Goal: Find contact information: Find contact information

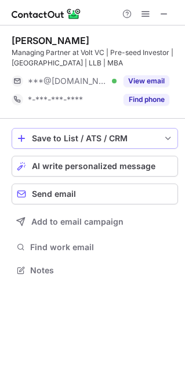
scroll to position [262, 185]
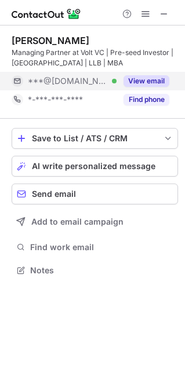
click at [145, 83] on button "View email" at bounding box center [146, 81] width 46 height 12
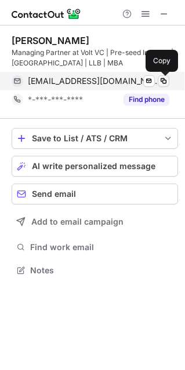
click at [158, 83] on button at bounding box center [164, 81] width 12 height 12
click at [161, 83] on span at bounding box center [163, 80] width 9 height 9
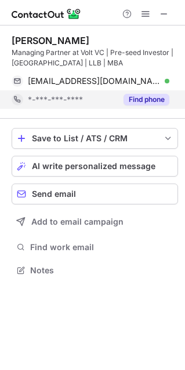
click at [144, 96] on button "Find phone" at bounding box center [146, 100] width 46 height 12
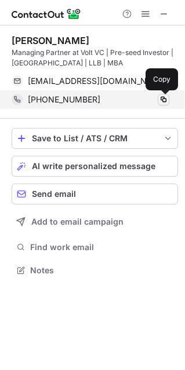
click at [161, 102] on span at bounding box center [163, 99] width 9 height 9
click at [167, 104] on button at bounding box center [164, 100] width 12 height 12
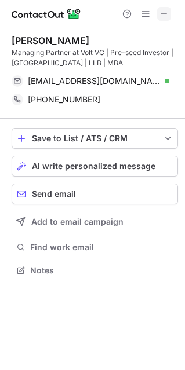
click at [164, 19] on span at bounding box center [163, 13] width 9 height 9
